Goal: Find specific page/section: Find specific page/section

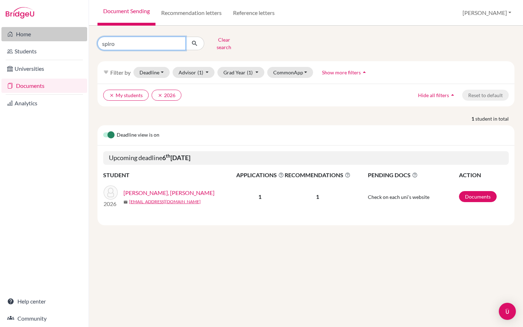
drag, startPoint x: 118, startPoint y: 45, endPoint x: 84, endPoint y: 39, distance: 34.7
click at [84, 39] on div "Home Students Universities Documents Analytics Help center Community Document S…" at bounding box center [261, 163] width 523 height 327
type input "prado"
click button "submit" at bounding box center [194, 44] width 19 height 14
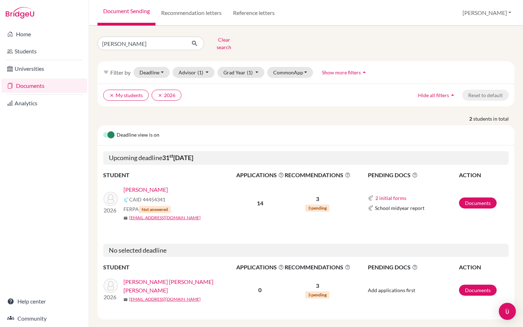
click at [145, 185] on link "[PERSON_NAME]" at bounding box center [145, 189] width 44 height 9
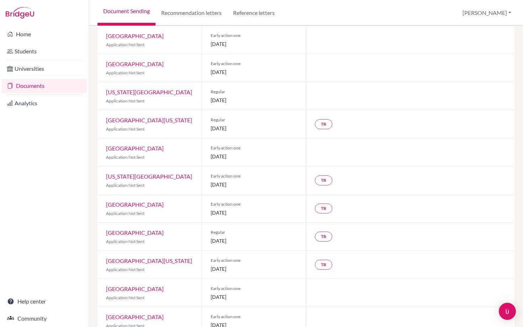
scroll to position [199, 0]
